Goal: Answer question/provide support: Share knowledge or assist other users

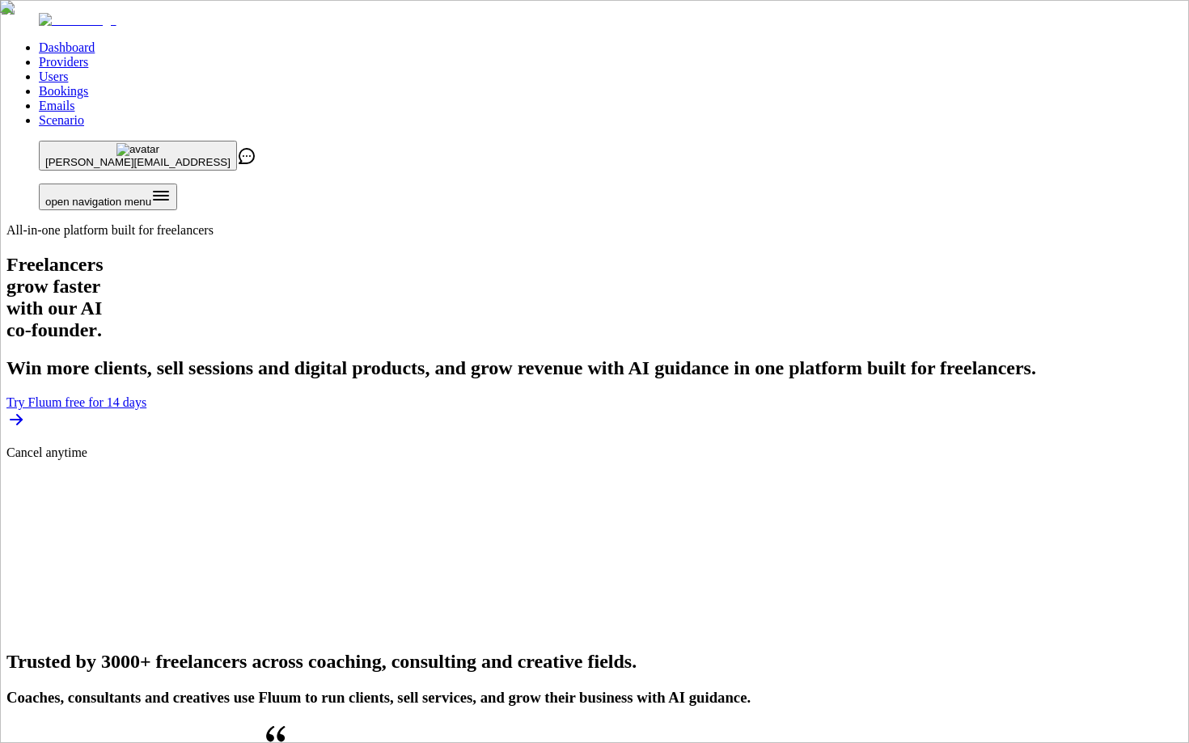
click at [68, 70] on link "Users" at bounding box center [53, 77] width 29 height 14
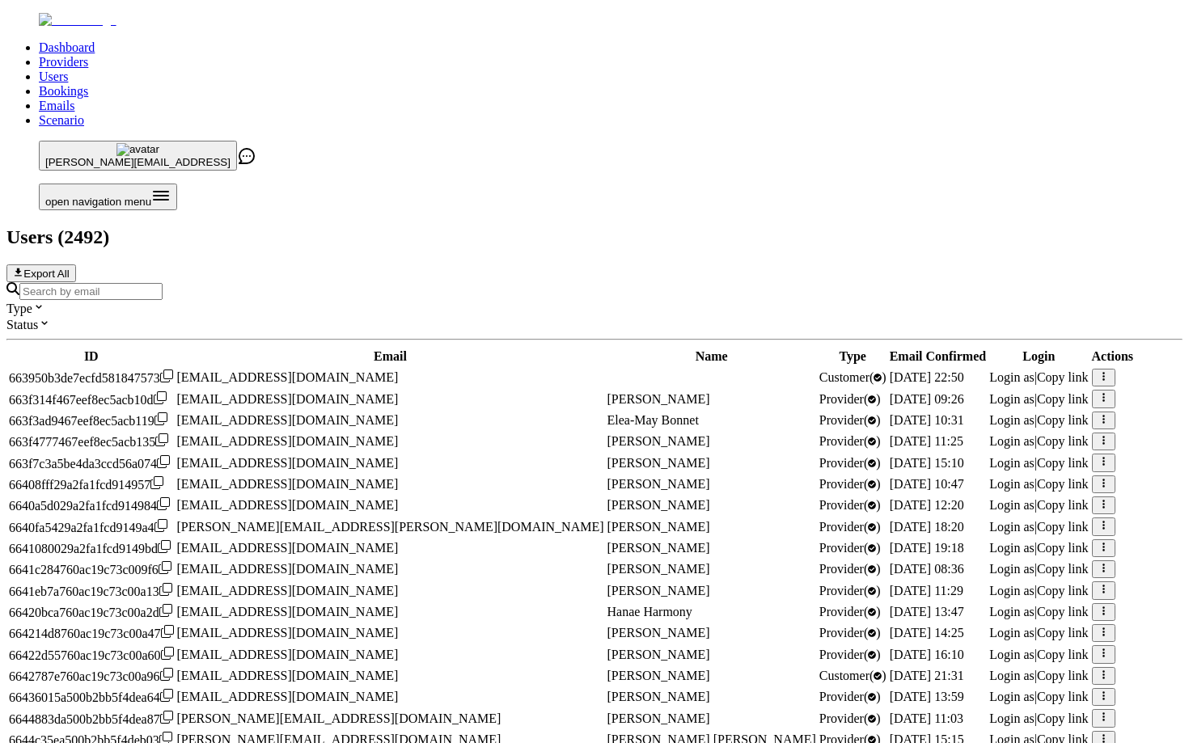
click at [545, 282] on div at bounding box center [594, 291] width 1176 height 18
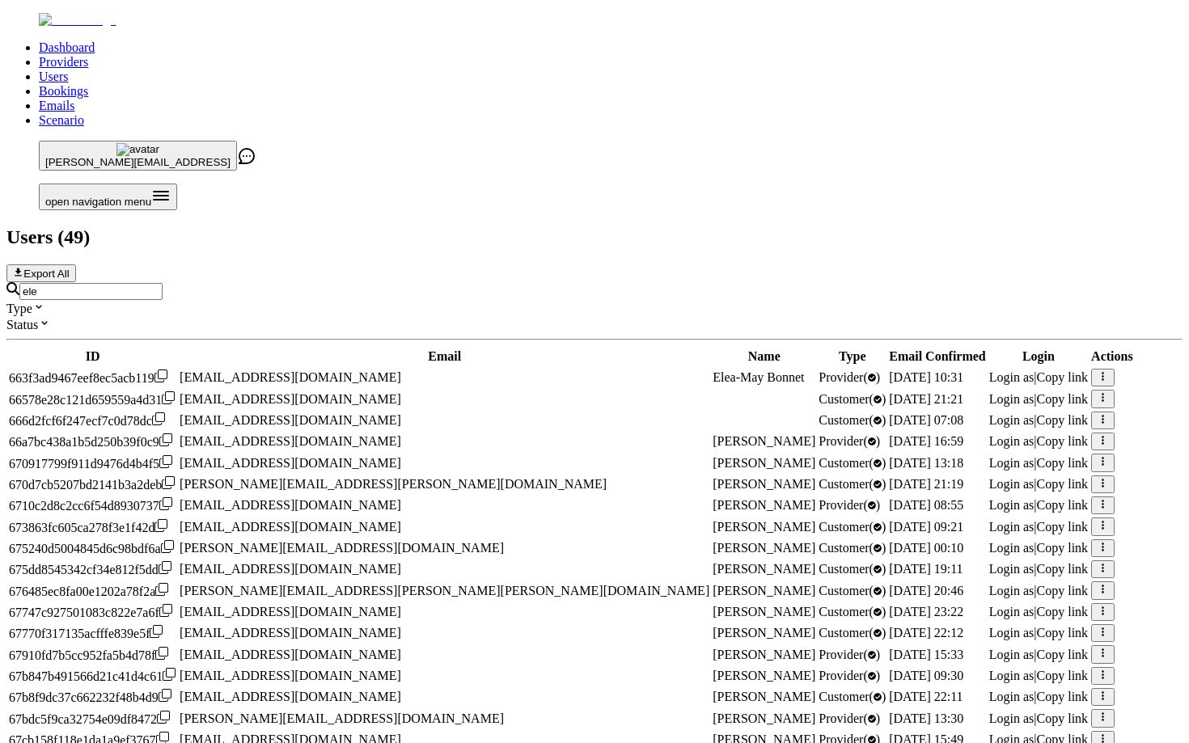
type input "ele"
click at [988, 432] on td "Login as | Copy link" at bounding box center [1038, 441] width 100 height 19
click at [989, 434] on span "Login as" at bounding box center [1011, 441] width 45 height 14
